Goal: Transaction & Acquisition: Purchase product/service

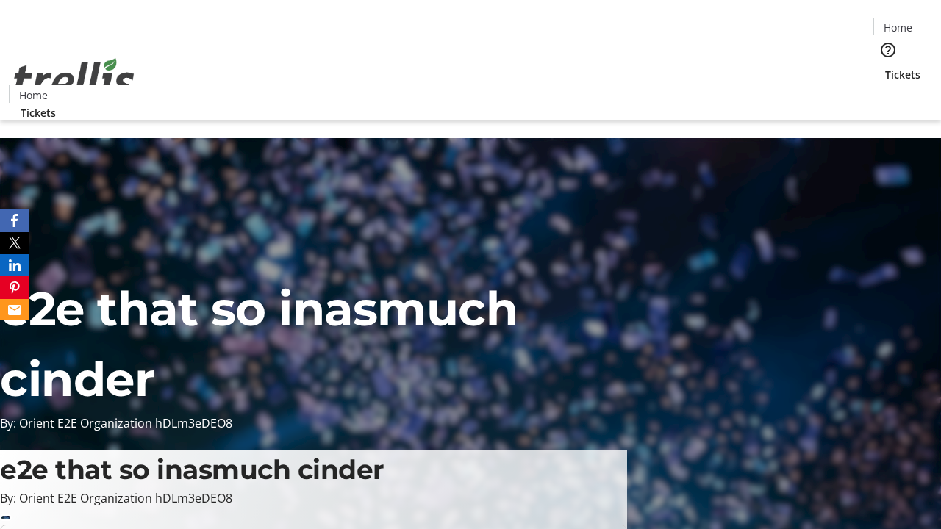
click at [885, 67] on span "Tickets" at bounding box center [902, 74] width 35 height 15
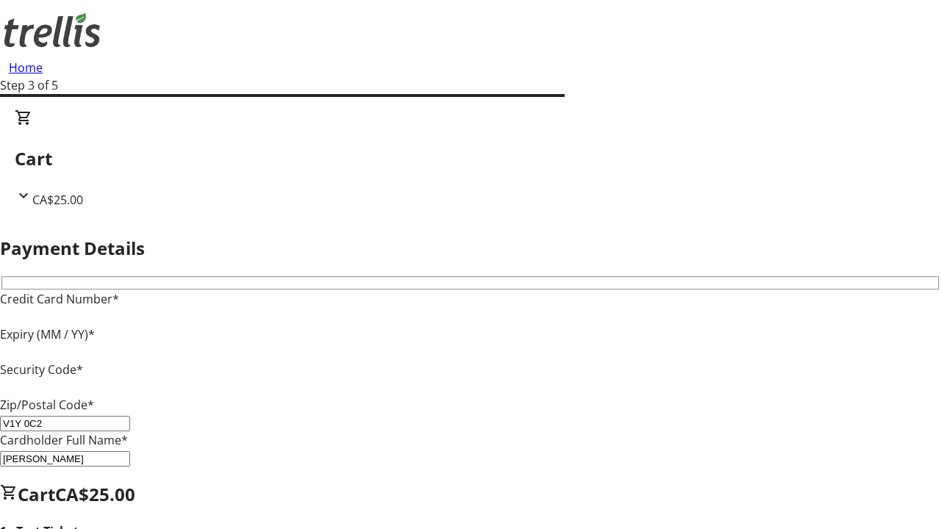
type input "V1Y 0C2"
